Goal: Information Seeking & Learning: Learn about a topic

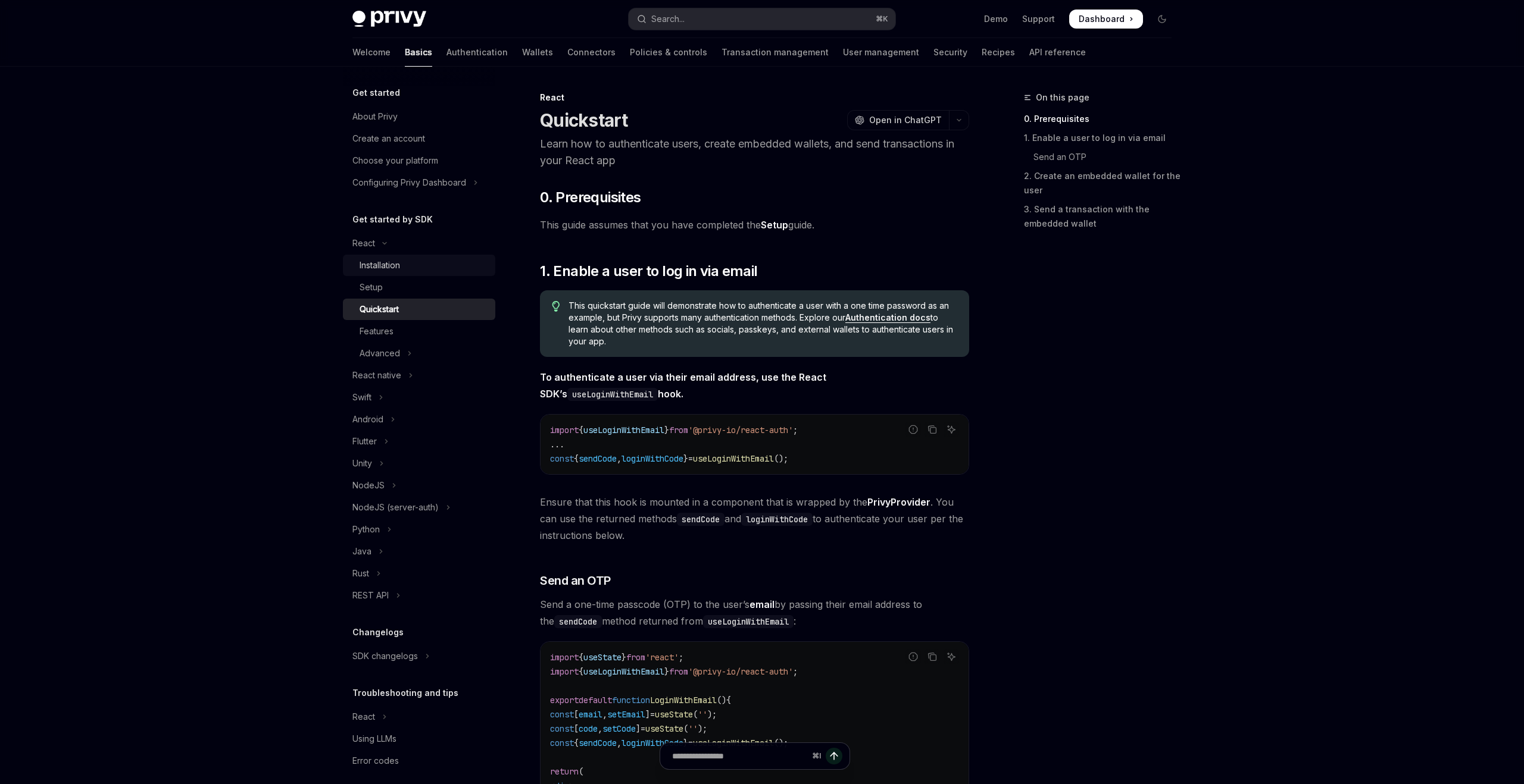
click at [385, 262] on div "Installation" at bounding box center [379, 265] width 40 height 14
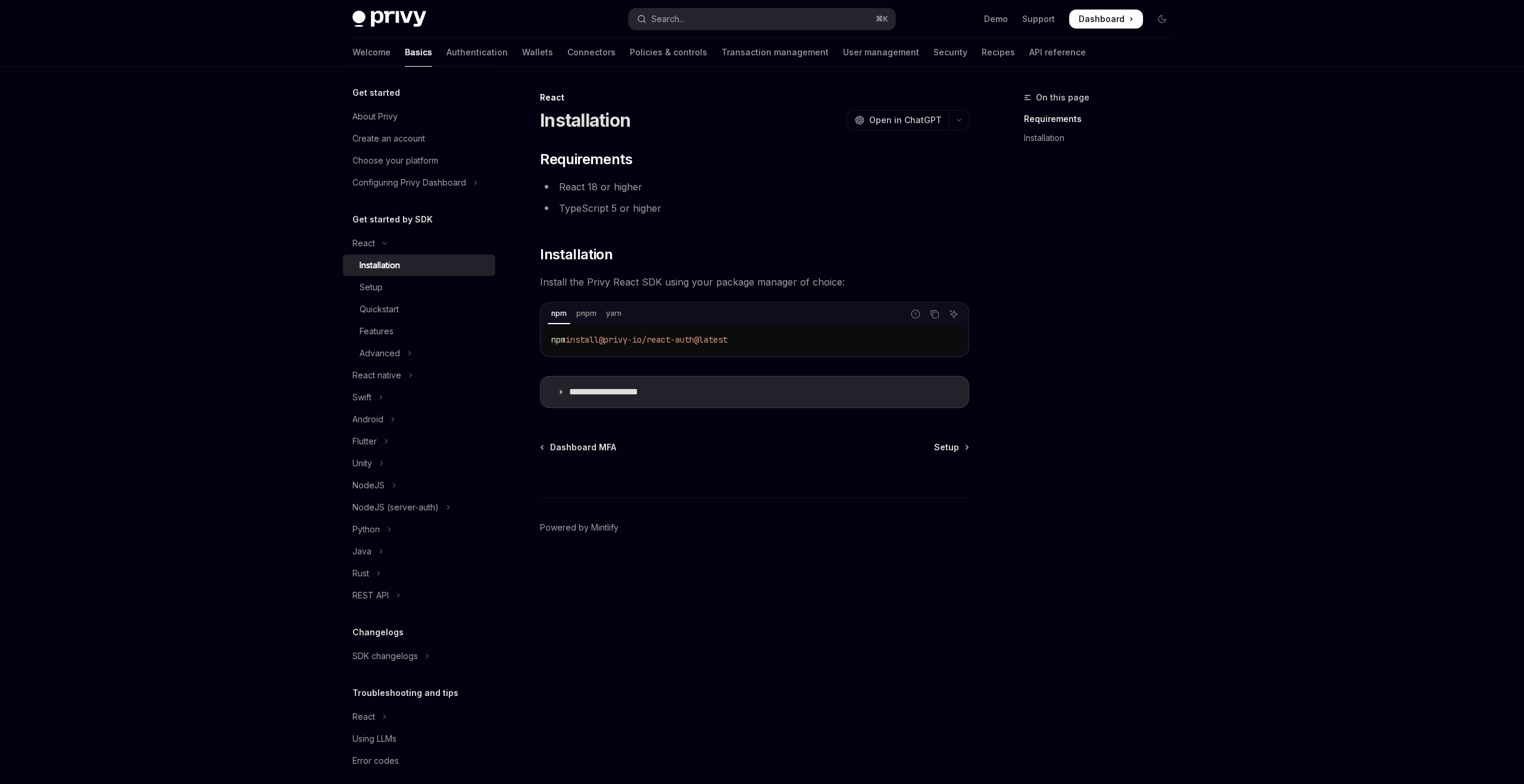
click at [388, 222] on h5 "Get started by SDK" at bounding box center [393, 219] width 81 height 14
click at [388, 117] on div "About Privy" at bounding box center [375, 117] width 45 height 14
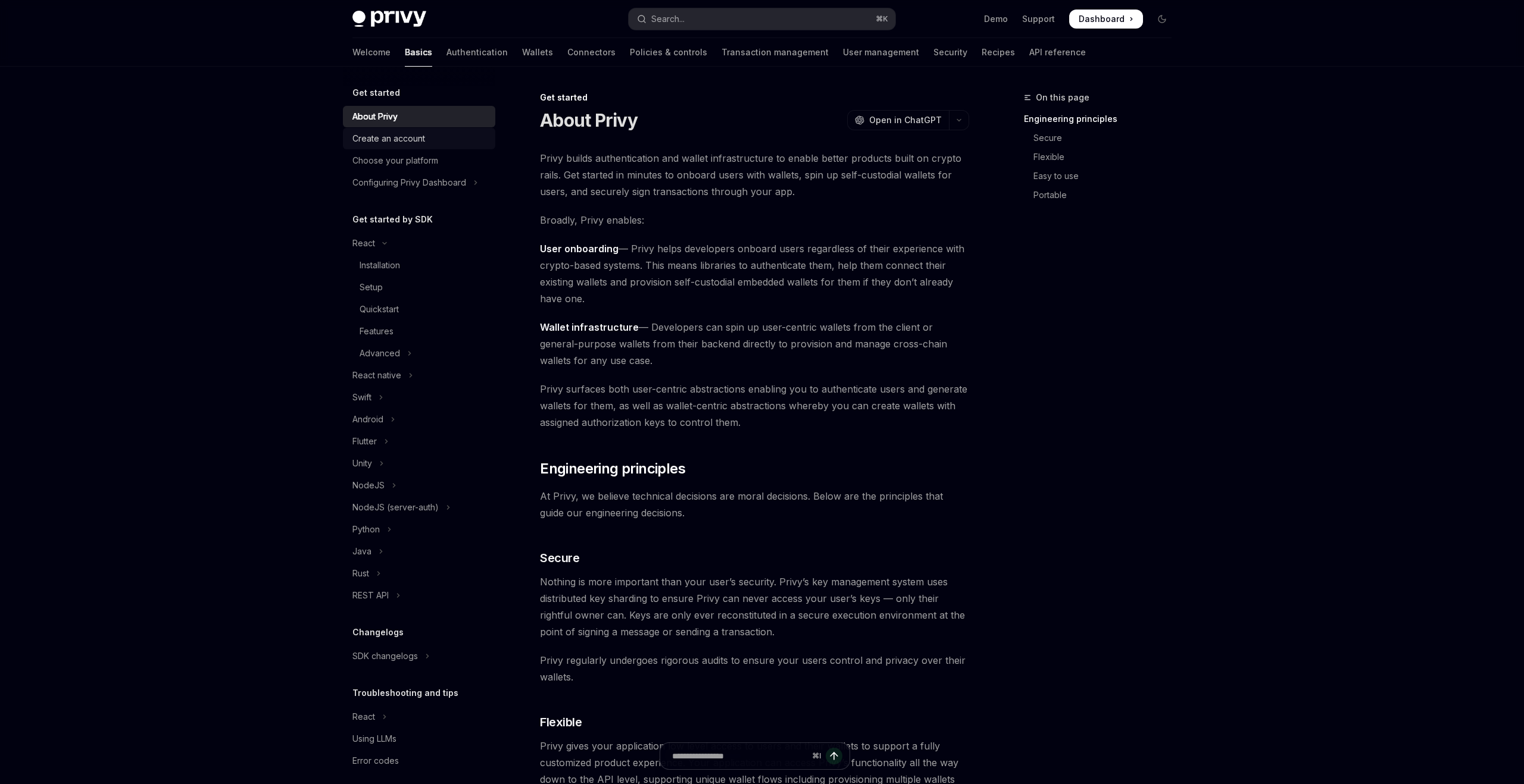
click at [410, 148] on link "Create an account" at bounding box center [418, 139] width 152 height 21
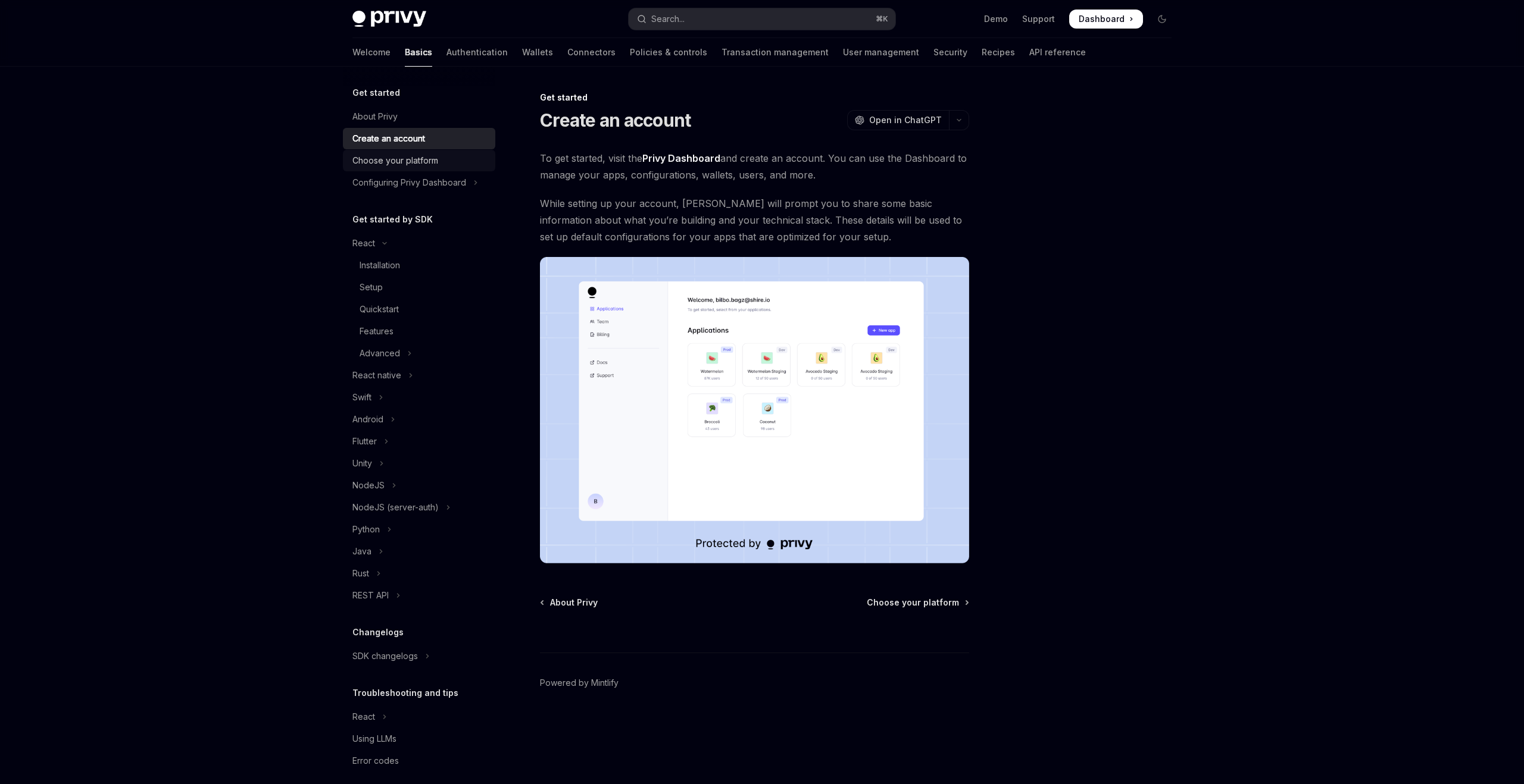
click at [415, 162] on div "Choose your platform" at bounding box center [395, 161] width 86 height 14
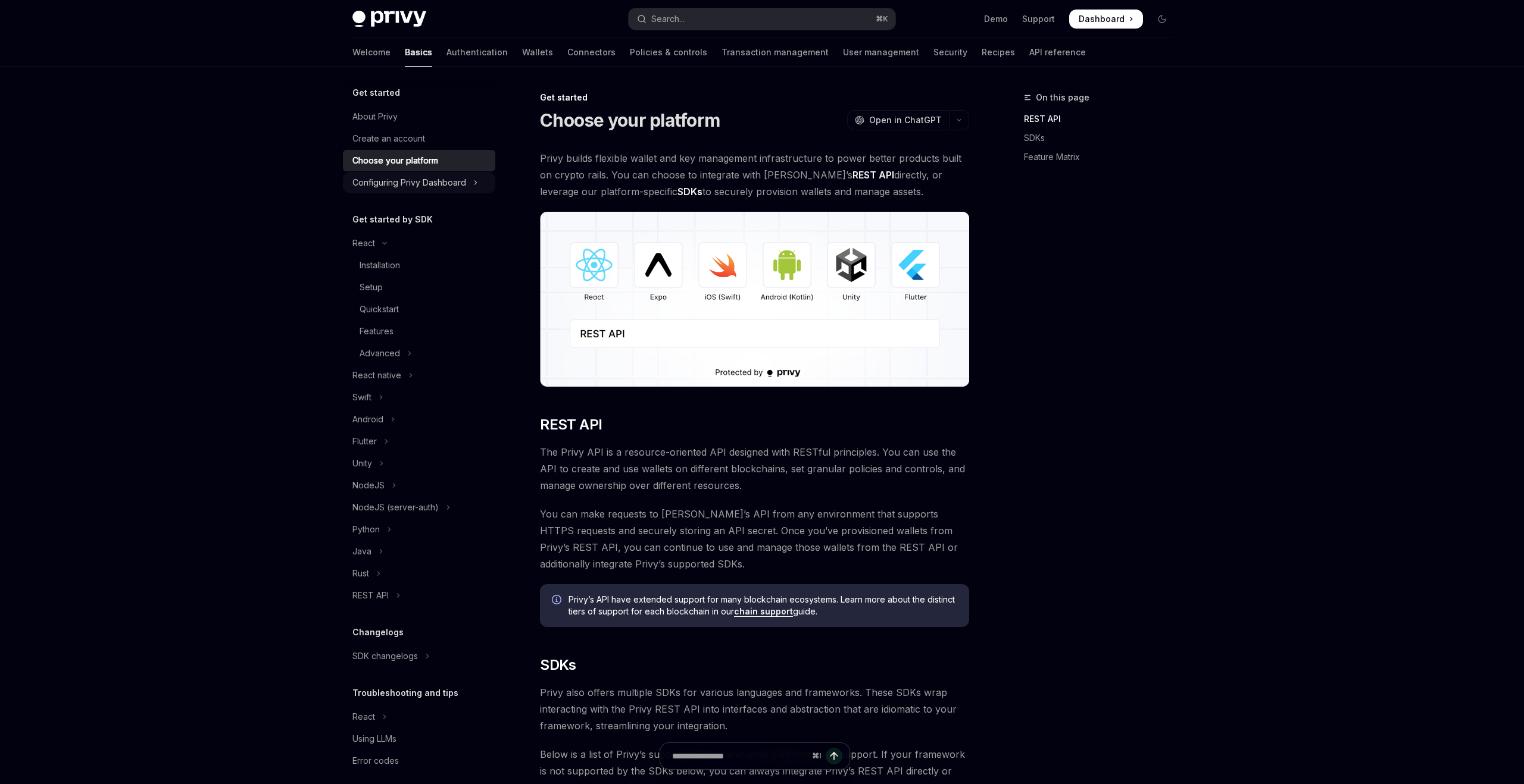
click at [419, 179] on div "Configuring Privy Dashboard" at bounding box center [409, 183] width 114 height 14
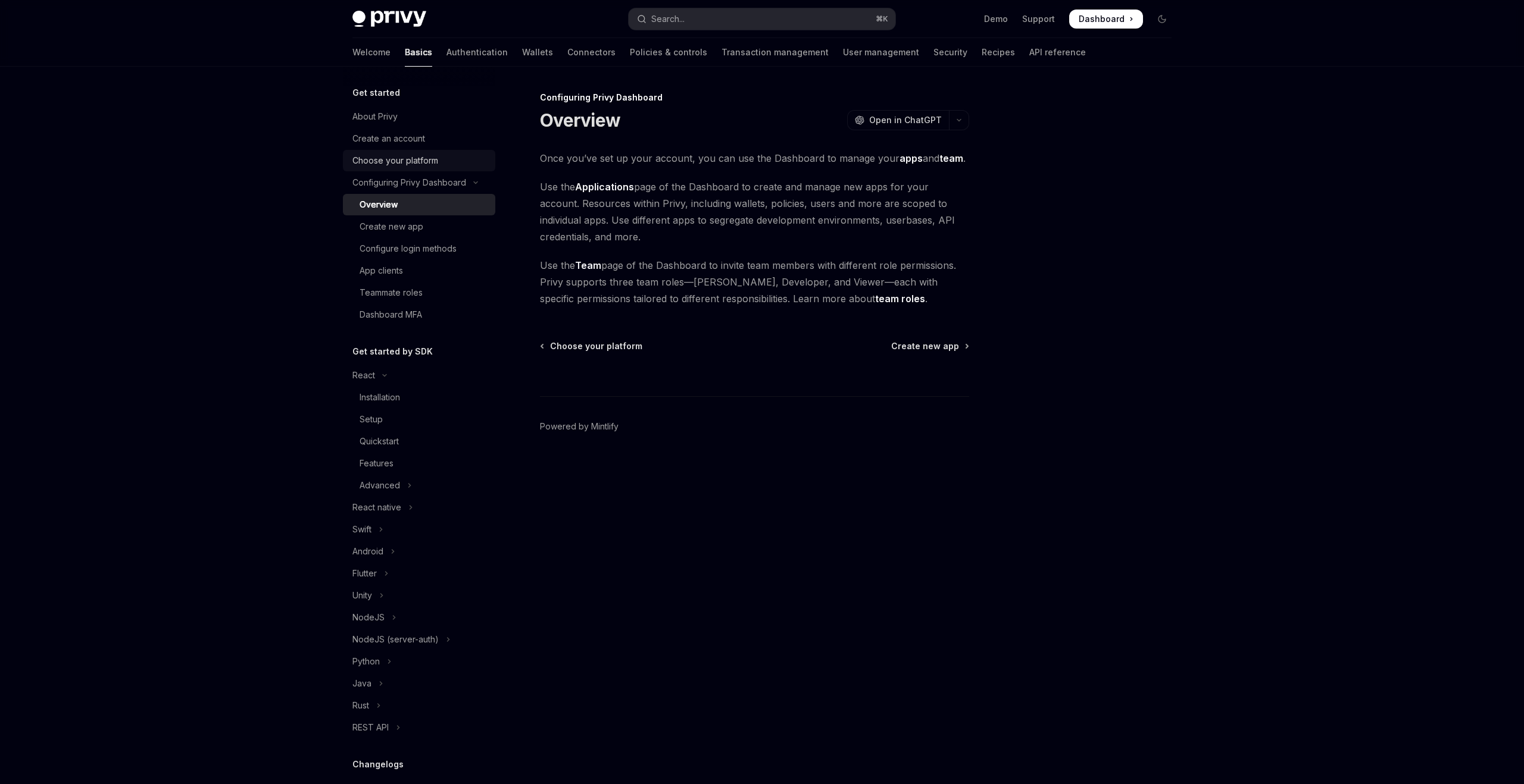
click at [418, 163] on div "Choose your platform" at bounding box center [395, 161] width 86 height 14
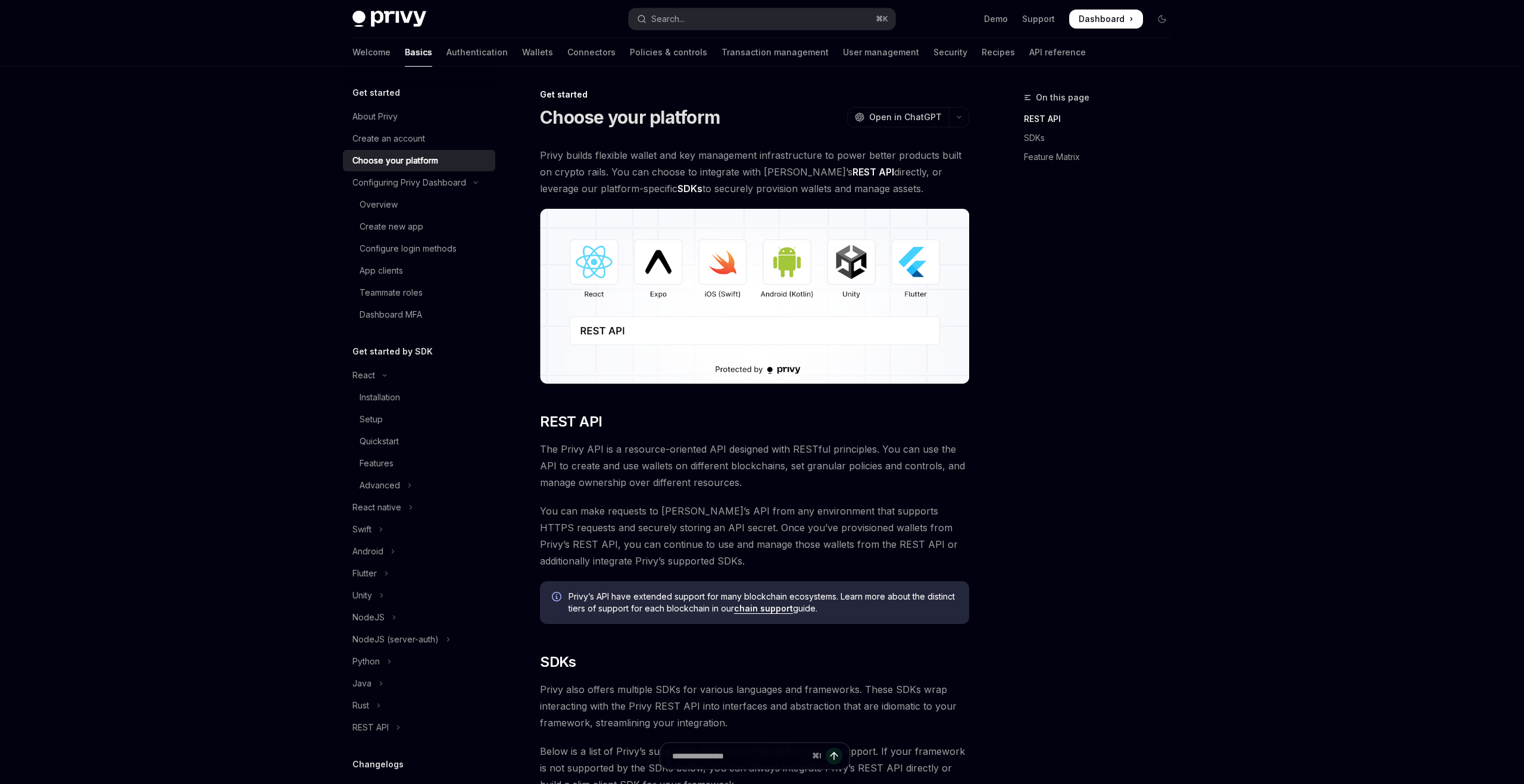
scroll to position [5, 0]
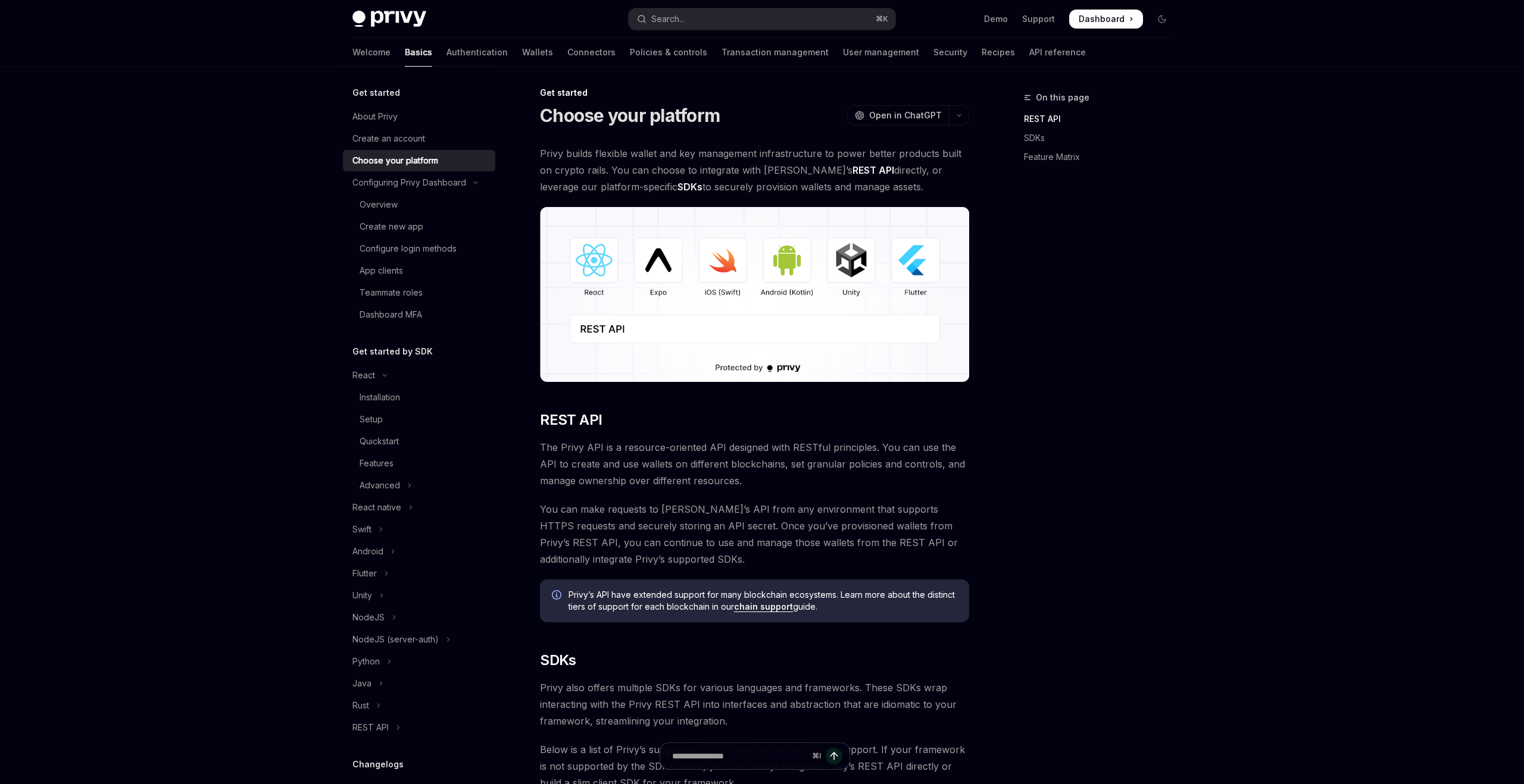
click at [569, 274] on img at bounding box center [755, 294] width 429 height 175
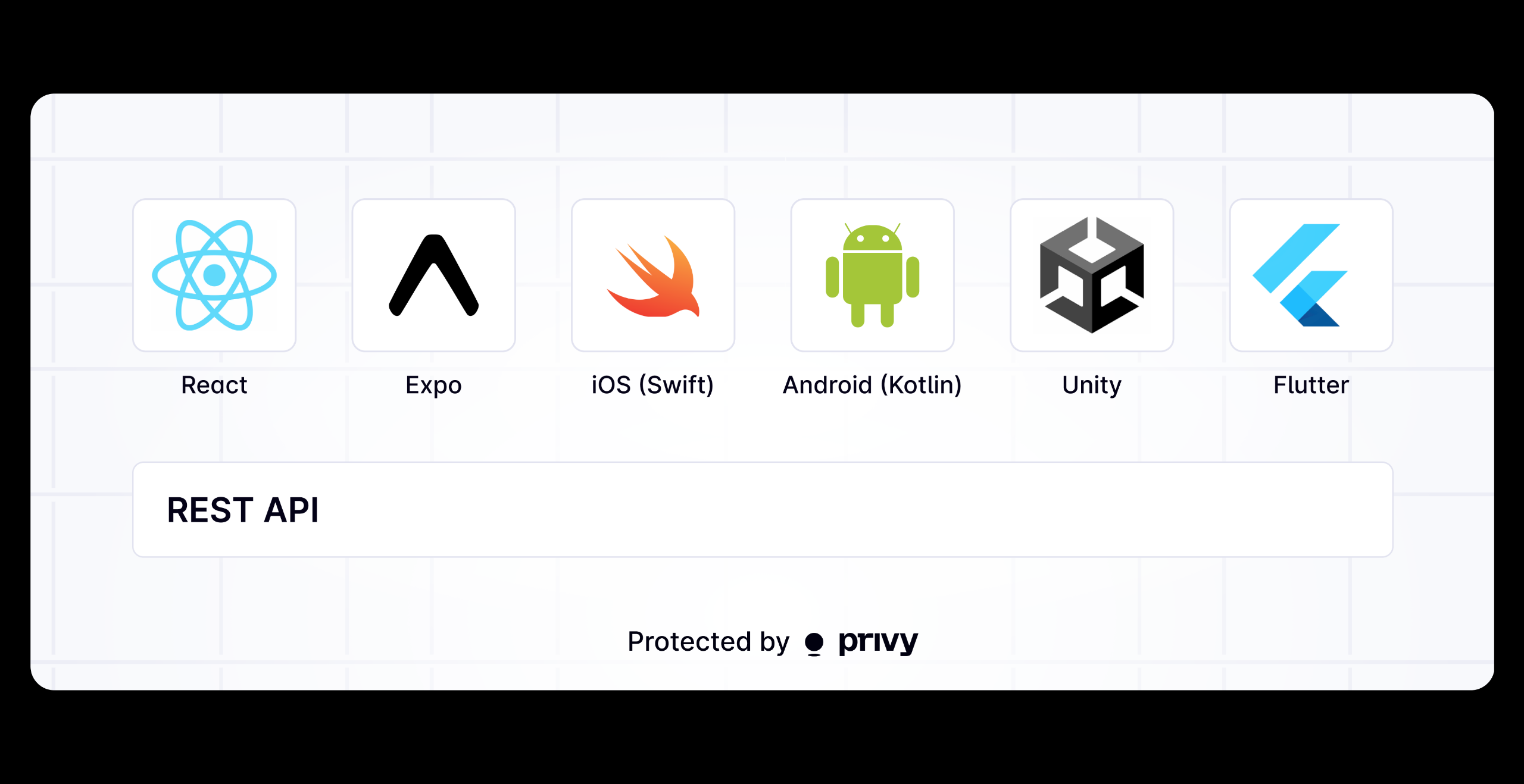
click at [628, 432] on img at bounding box center [762, 392] width 1464 height 596
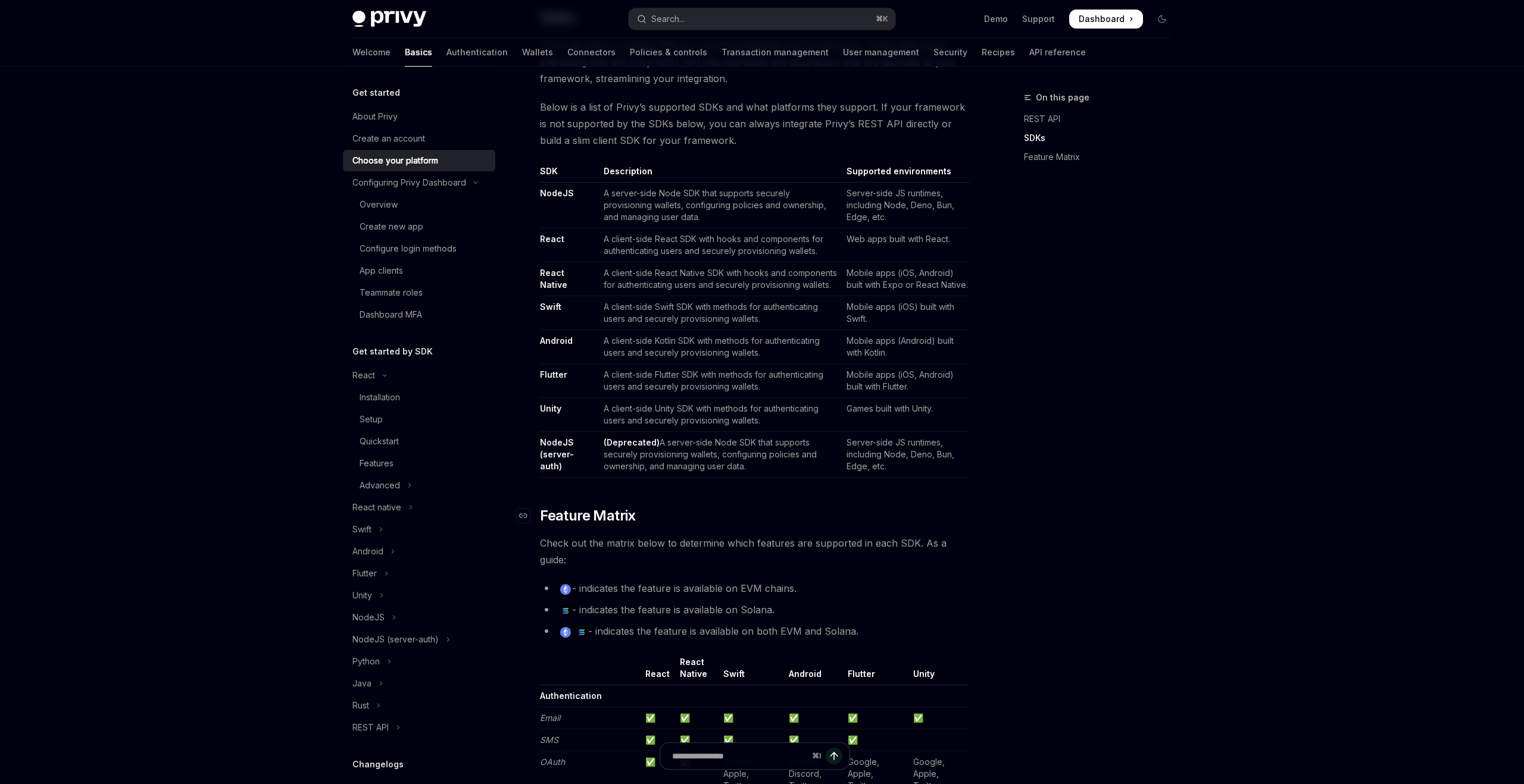
scroll to position [641, 0]
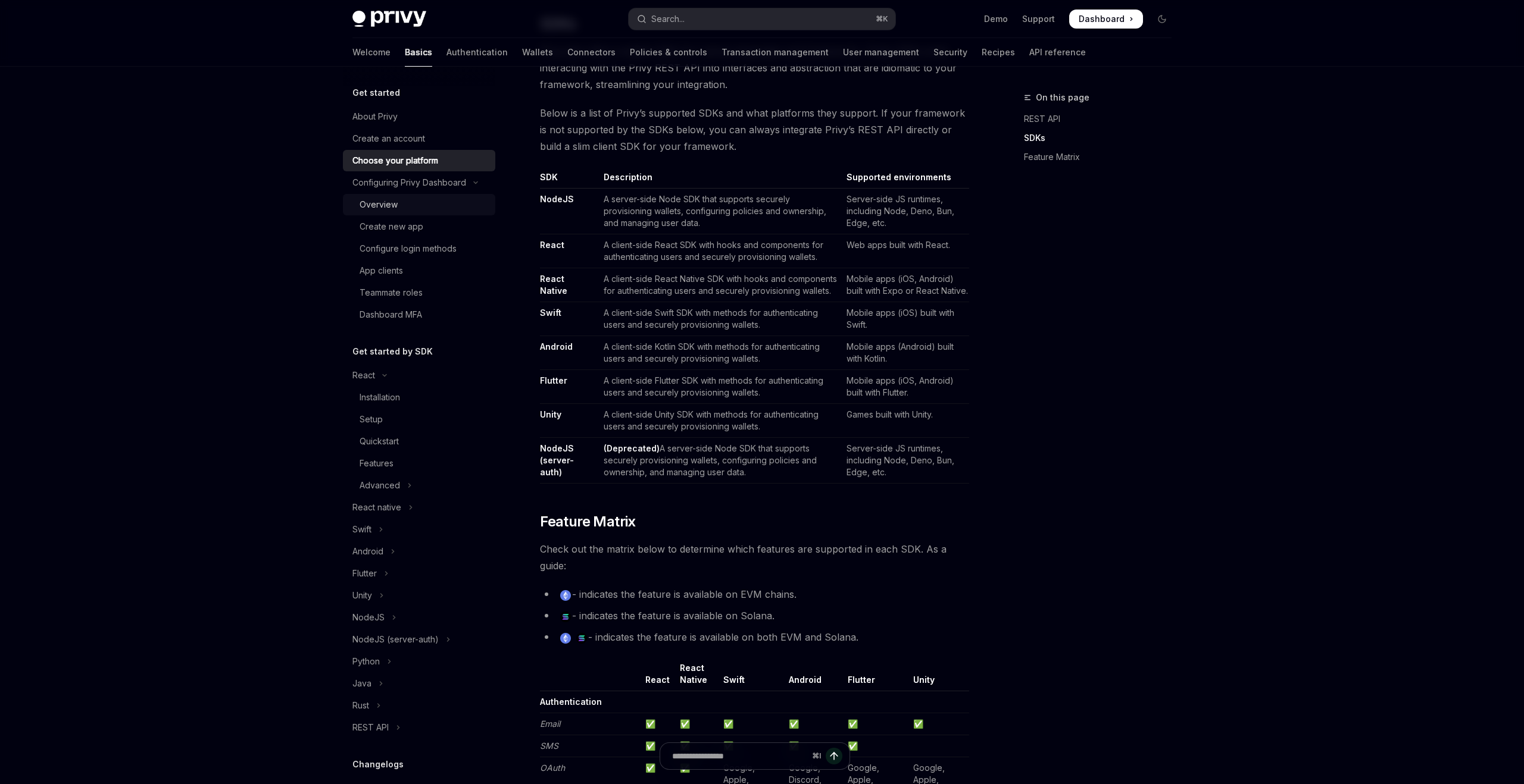
click at [401, 209] on div "Overview" at bounding box center [424, 204] width 129 height 14
type textarea "*"
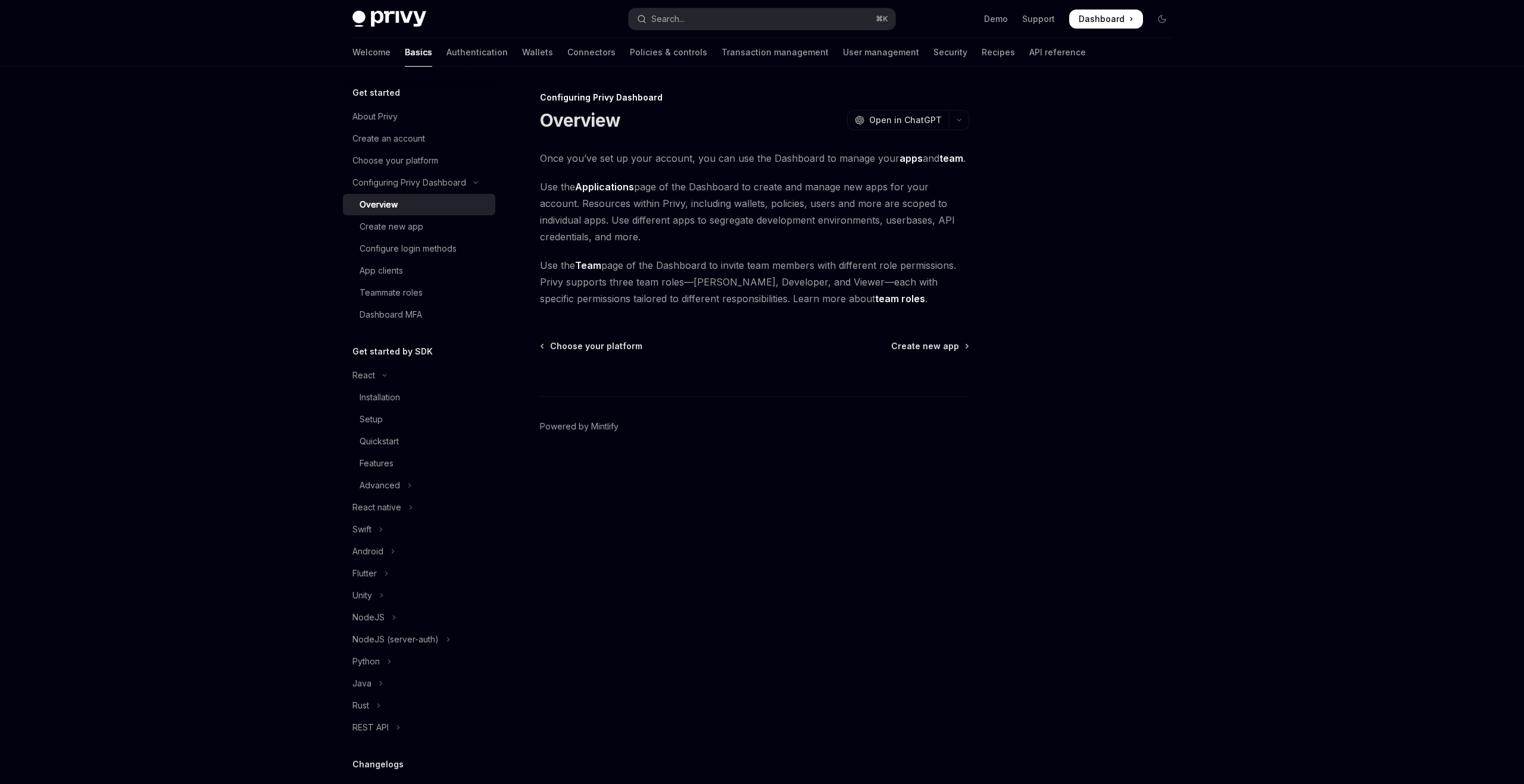
click at [1070, 413] on div at bounding box center [1091, 437] width 181 height 693
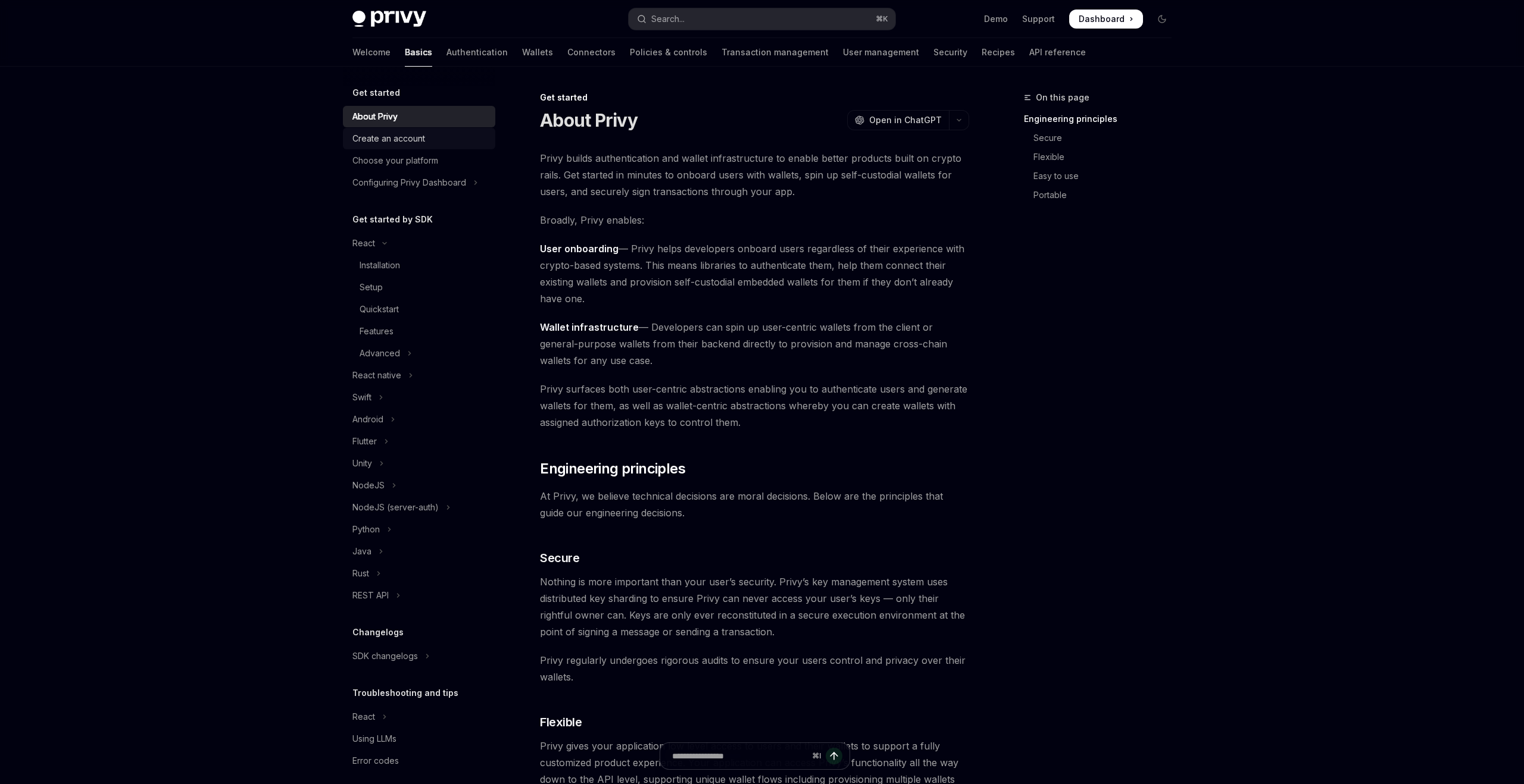
click at [436, 139] on div "Create an account" at bounding box center [420, 139] width 136 height 14
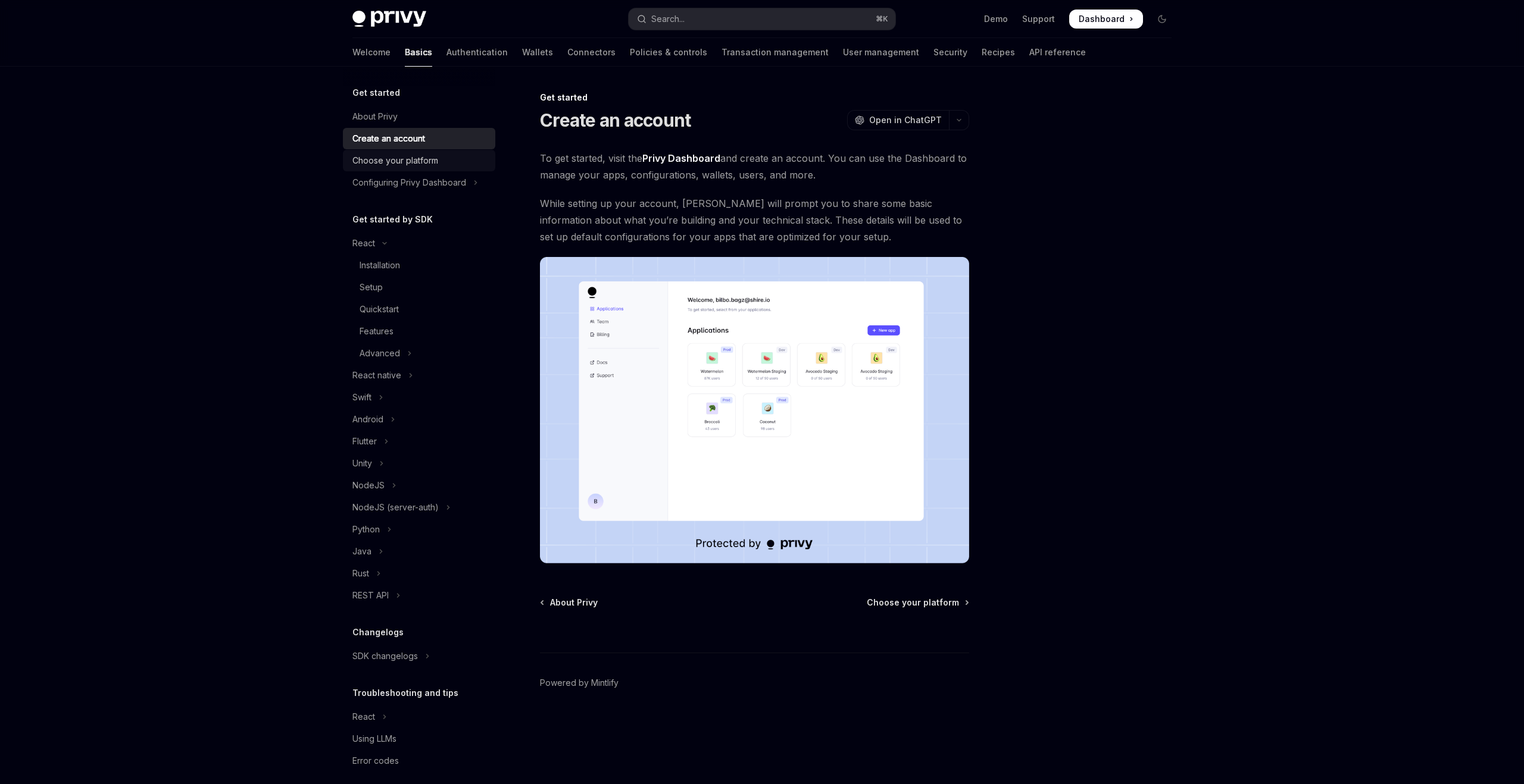
click at [428, 158] on div "Choose your platform" at bounding box center [395, 161] width 86 height 14
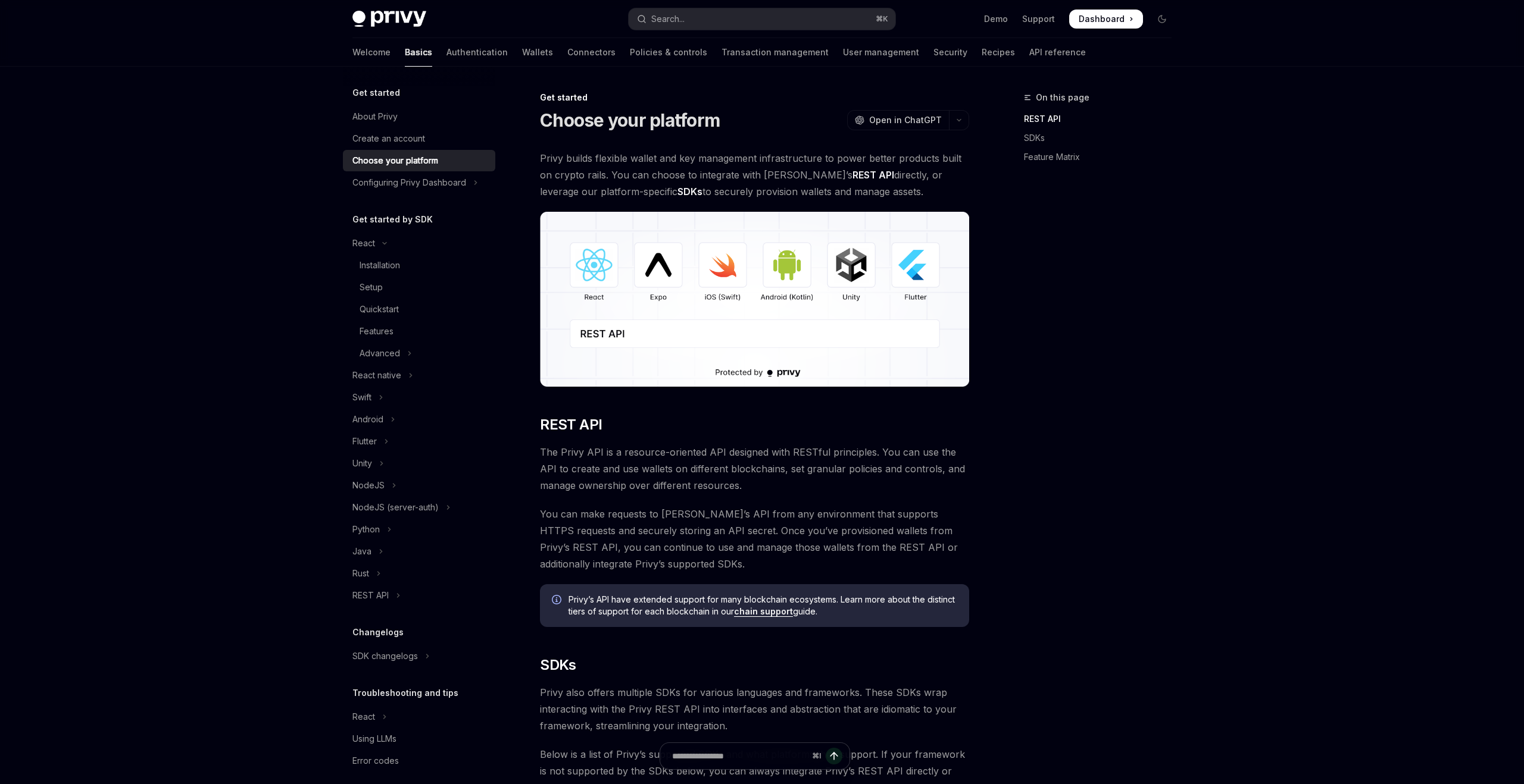
click at [410, 219] on h5 "Get started by SDK" at bounding box center [393, 219] width 81 height 14
click at [370, 248] on div "React" at bounding box center [364, 243] width 23 height 14
click at [365, 420] on div "Python" at bounding box center [366, 420] width 28 height 14
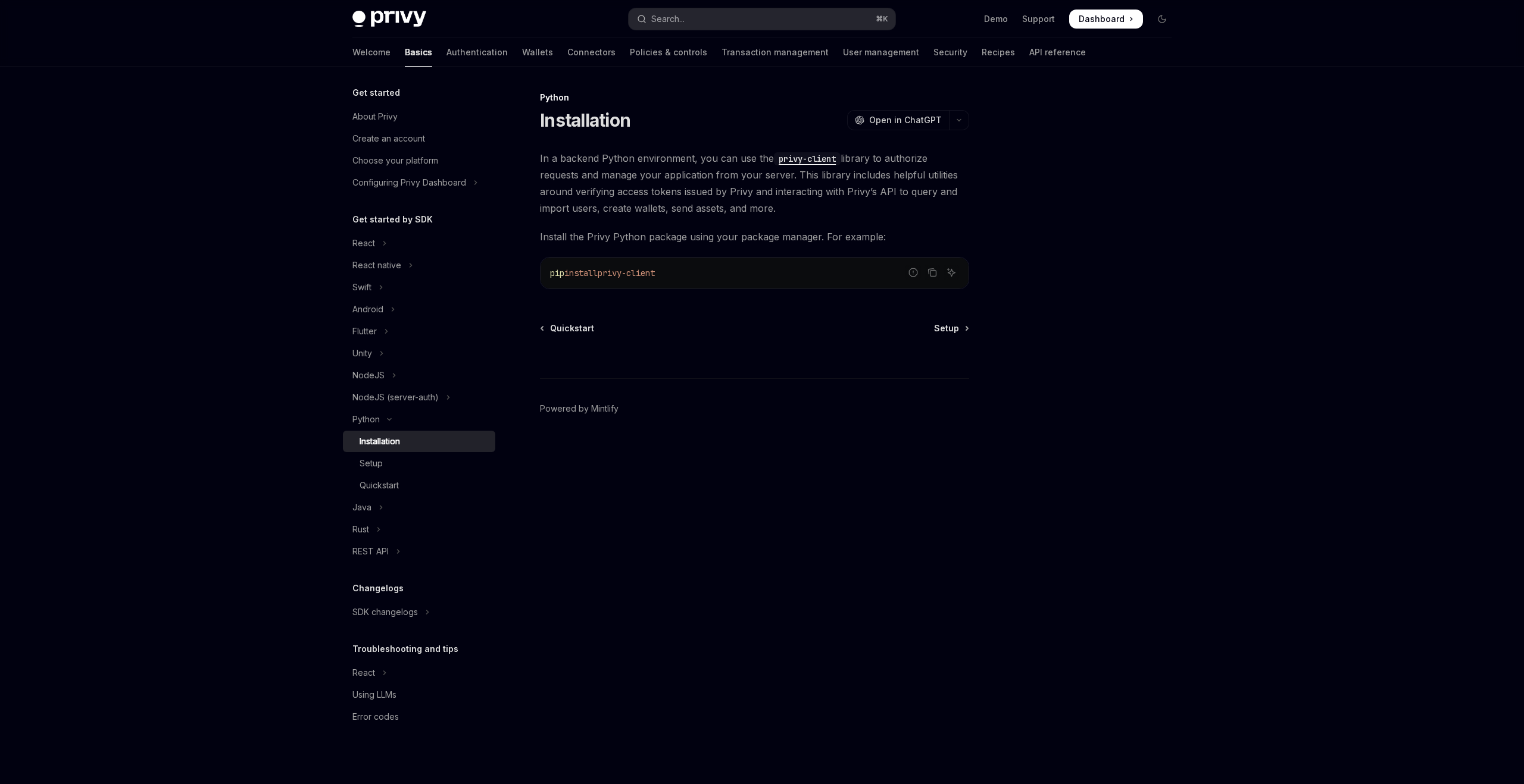
drag, startPoint x: 754, startPoint y: 630, endPoint x: 615, endPoint y: 630, distance: 139.0
click at [754, 630] on div "Python Installation OpenAI Open in ChatGPT OpenAI Open in ChatGPT In a backend …" at bounding box center [643, 437] width 657 height 693
type textarea "*"
